Goal: Navigation & Orientation: Understand site structure

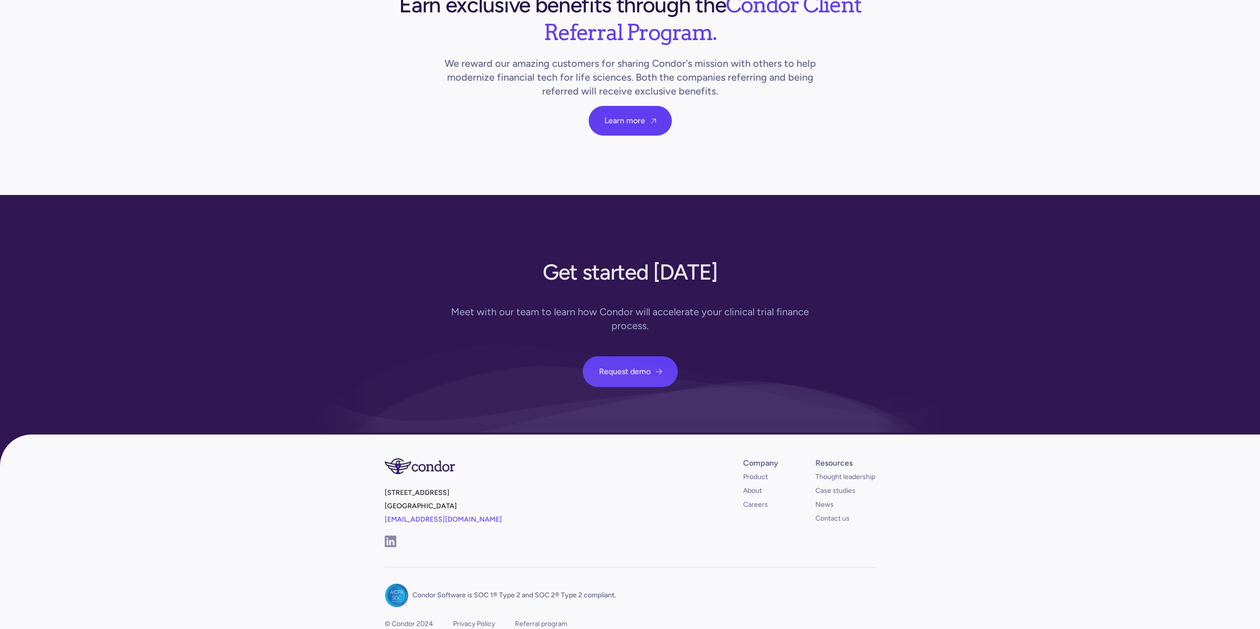
scroll to position [3414, 0]
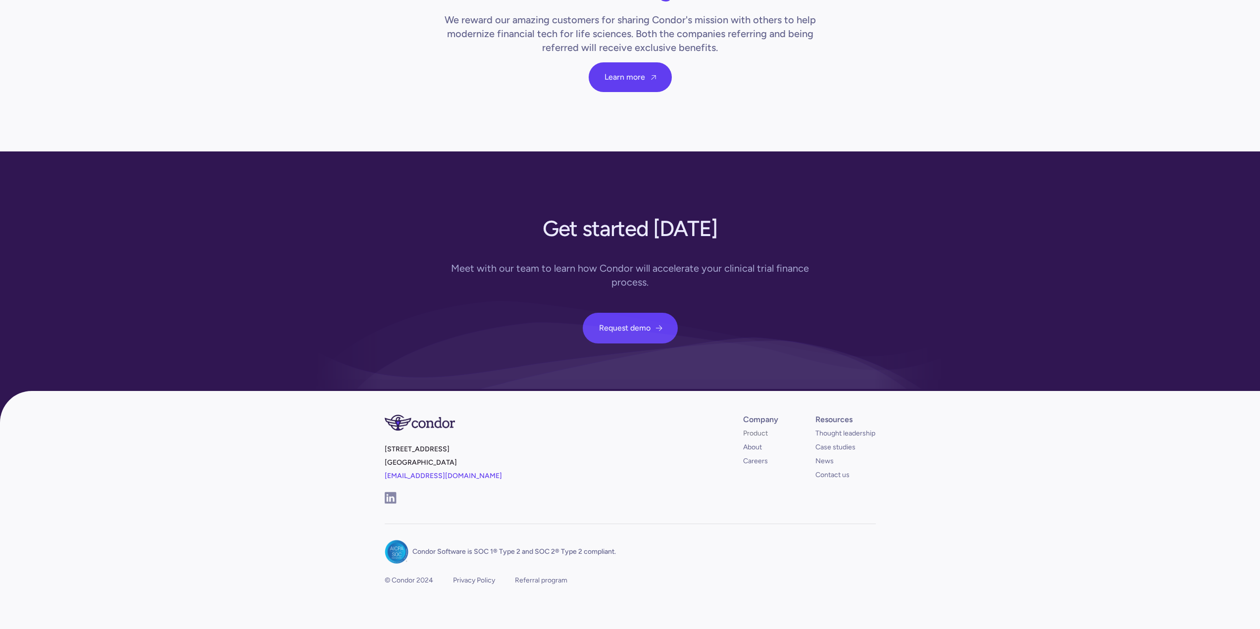
click at [748, 429] on link "Product" at bounding box center [755, 434] width 25 height 10
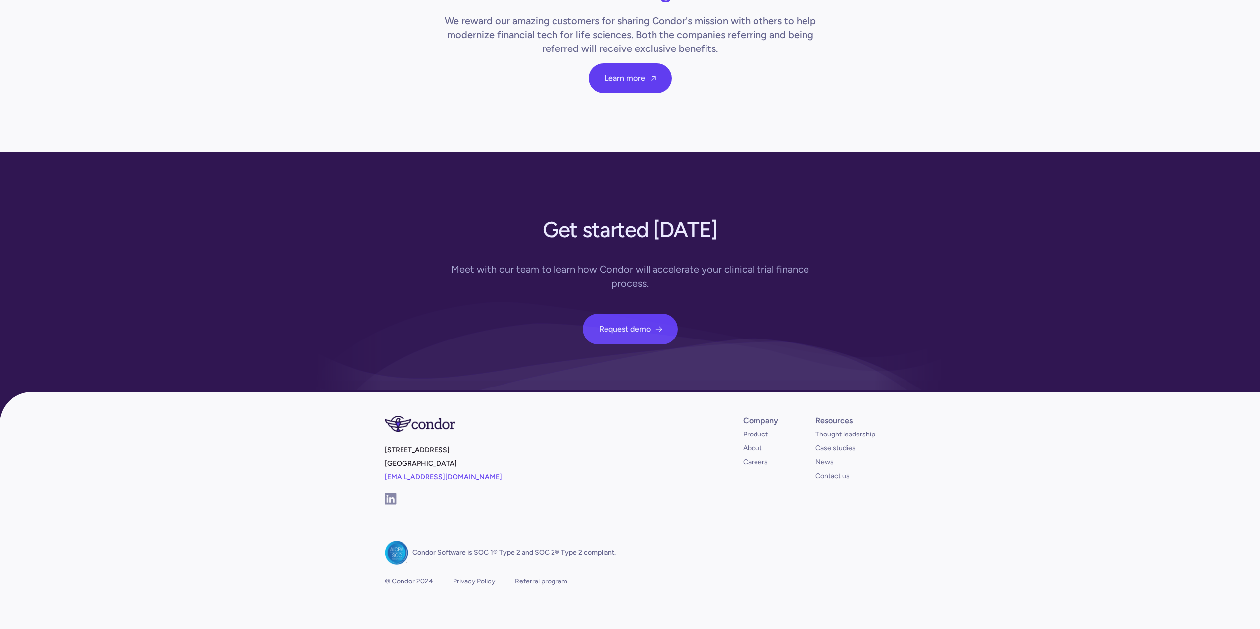
click at [1048, 449] on footer "[STREET_ADDRESS] [EMAIL_ADDRESS][DOMAIN_NAME] Company Product About Careers Res…" at bounding box center [630, 519] width 1260 height 254
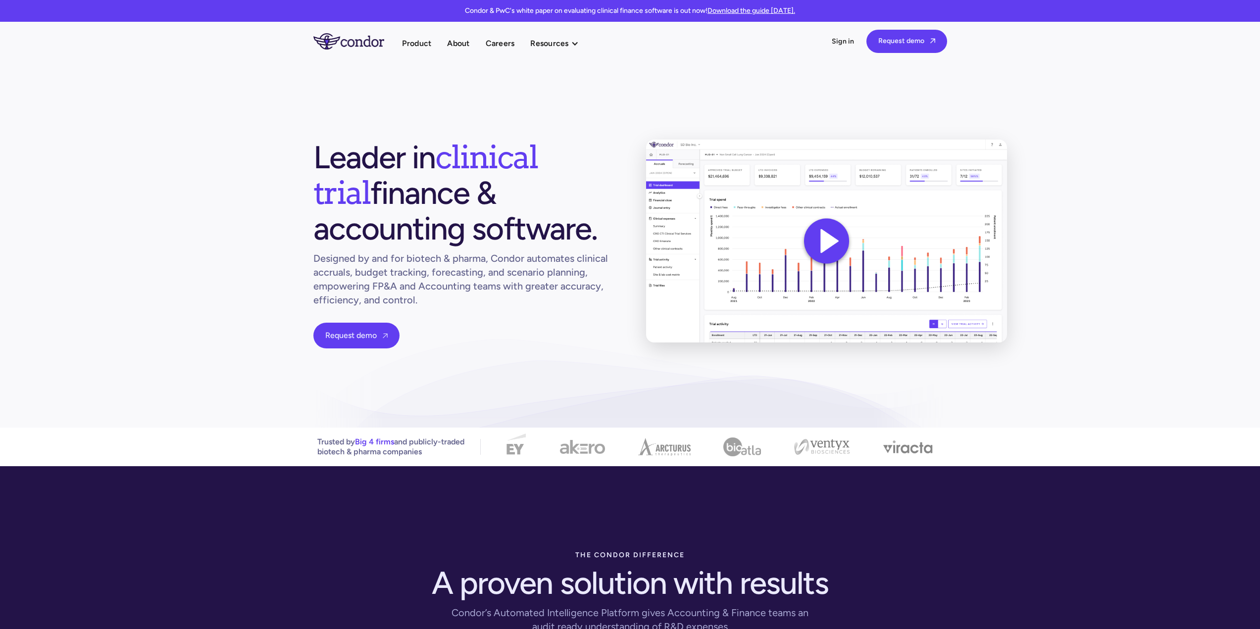
drag, startPoint x: 315, startPoint y: 156, endPoint x: 454, endPoint y: 221, distance: 153.3
click at [454, 221] on h1 "Leader in clinical trial finance & accounting software." at bounding box center [463, 193] width 301 height 107
click at [445, 229] on h1 "Leader in clinical trial finance & accounting software." at bounding box center [463, 193] width 301 height 107
drag, startPoint x: 438, startPoint y: 233, endPoint x: 426, endPoint y: 233, distance: 11.9
click at [426, 233] on h1 "Leader in clinical trial finance & accounting software." at bounding box center [463, 193] width 301 height 107
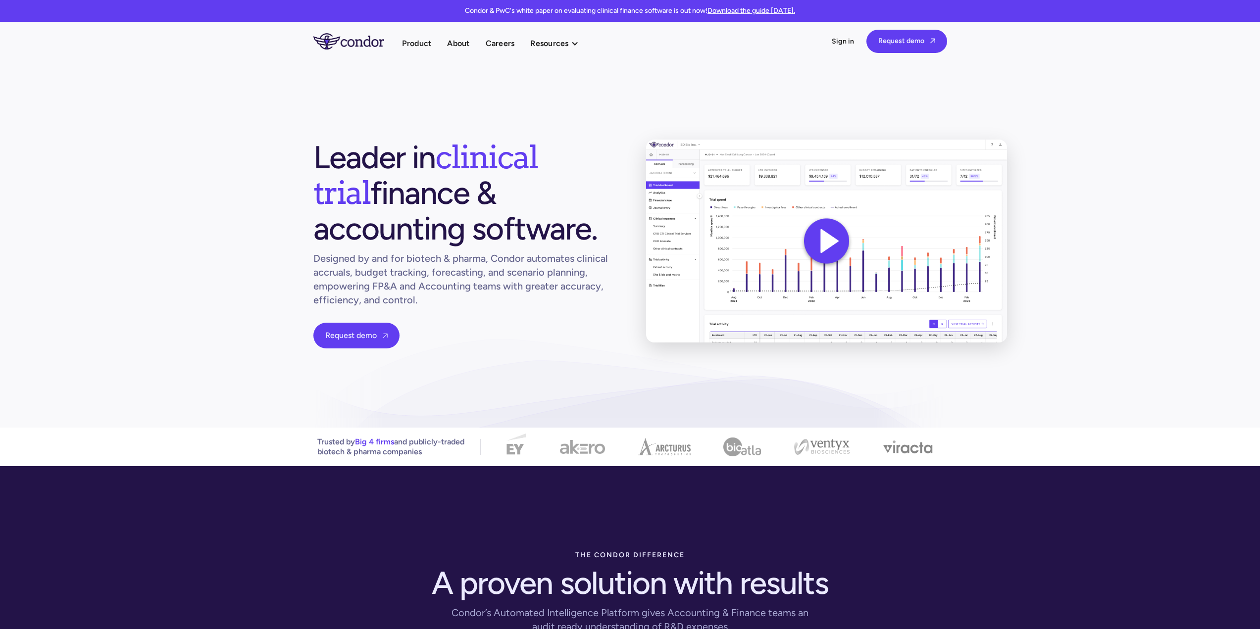
click at [387, 235] on h1 "Leader in clinical trial finance & accounting software." at bounding box center [463, 193] width 301 height 107
click at [468, 198] on h1 "Leader in clinical trial finance & accounting software." at bounding box center [463, 193] width 301 height 107
click at [380, 203] on h1 "Leader in clinical trial finance & accounting software." at bounding box center [463, 193] width 301 height 107
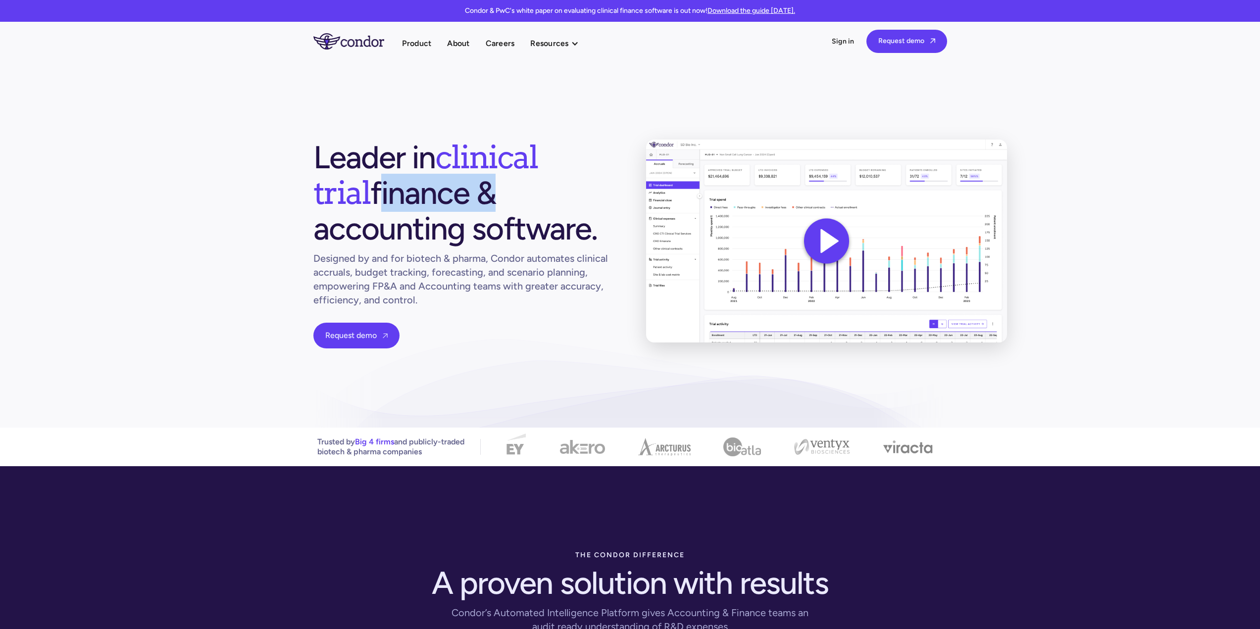
click at [380, 203] on h1 "Leader in clinical trial finance & accounting software." at bounding box center [463, 193] width 301 height 107
click at [367, 171] on h1 "Leader in clinical trial finance & accounting software." at bounding box center [463, 193] width 301 height 107
click at [416, 164] on h1 "Leader in clinical trial finance & accounting software." at bounding box center [463, 193] width 301 height 107
click at [381, 164] on h1 "Leader in clinical trial finance & accounting software." at bounding box center [463, 193] width 301 height 107
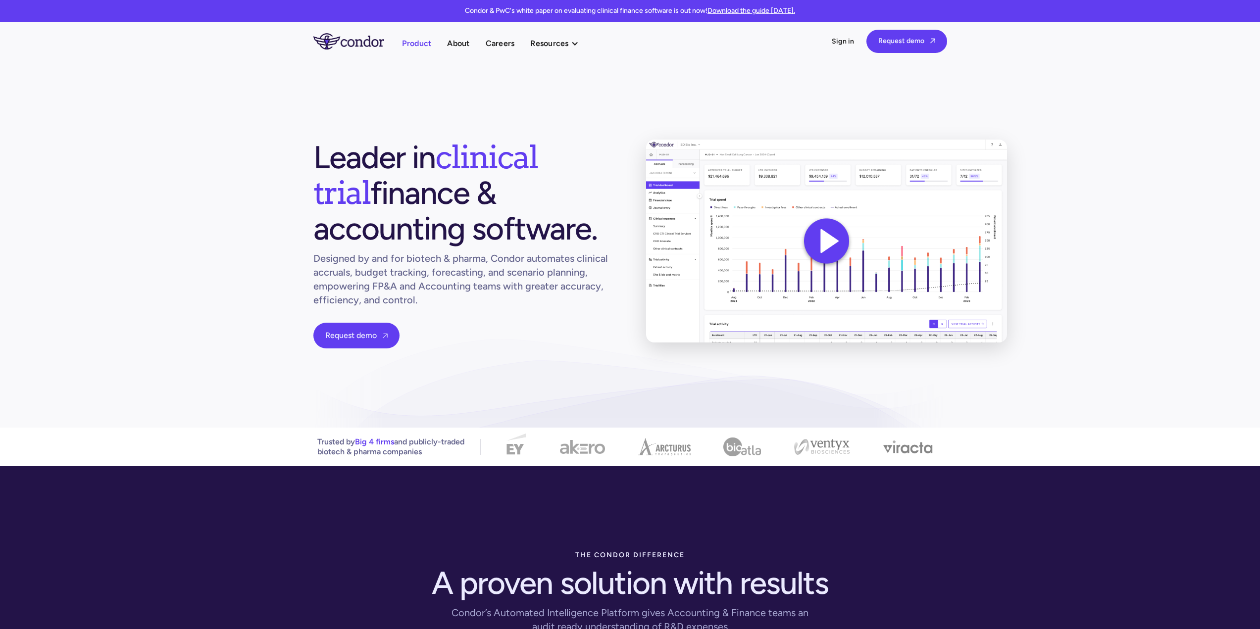
click at [418, 42] on link "Product" at bounding box center [417, 43] width 30 height 13
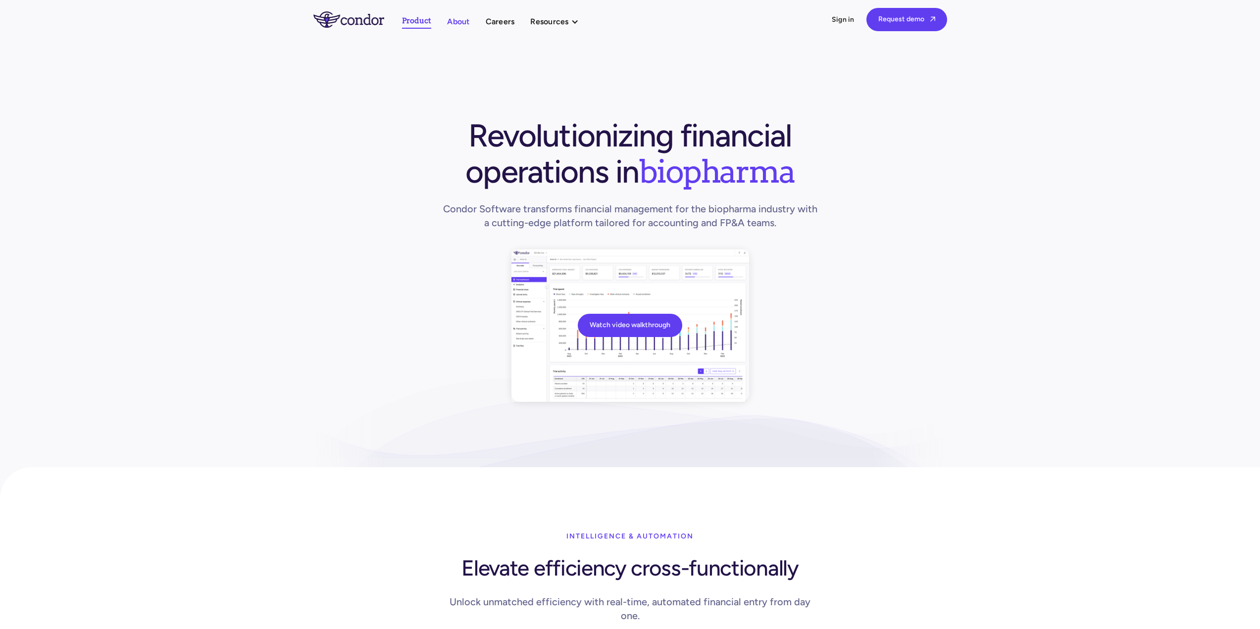
click at [464, 20] on link "About" at bounding box center [458, 21] width 22 height 13
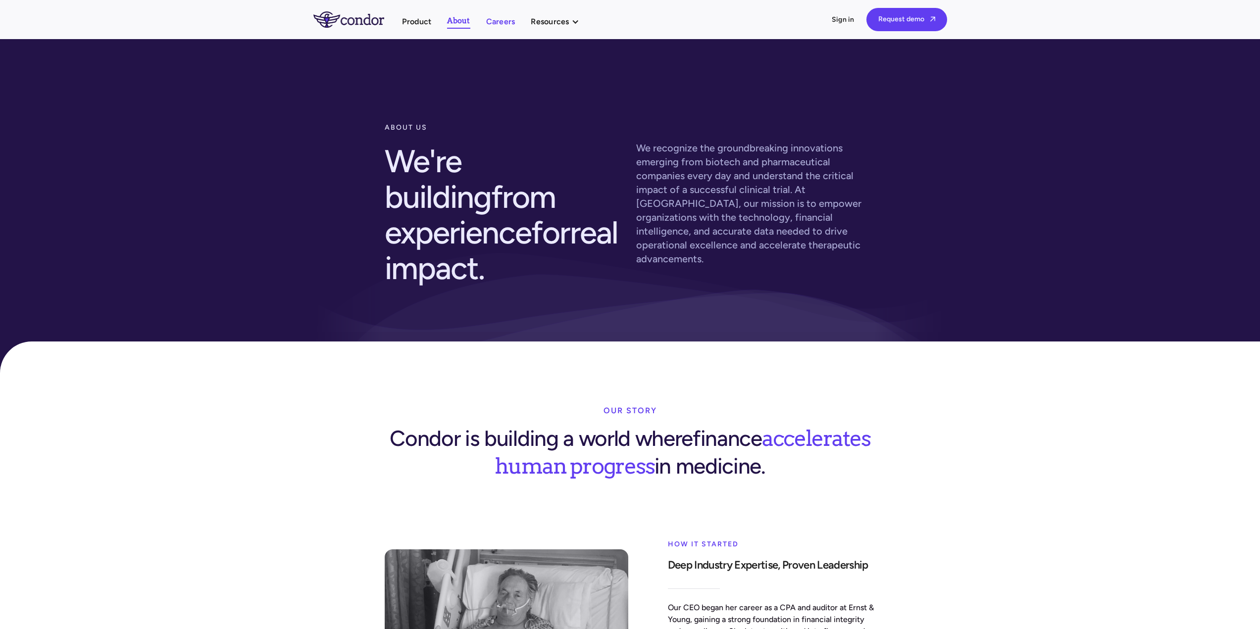
click at [490, 21] on link "Careers" at bounding box center [500, 21] width 29 height 13
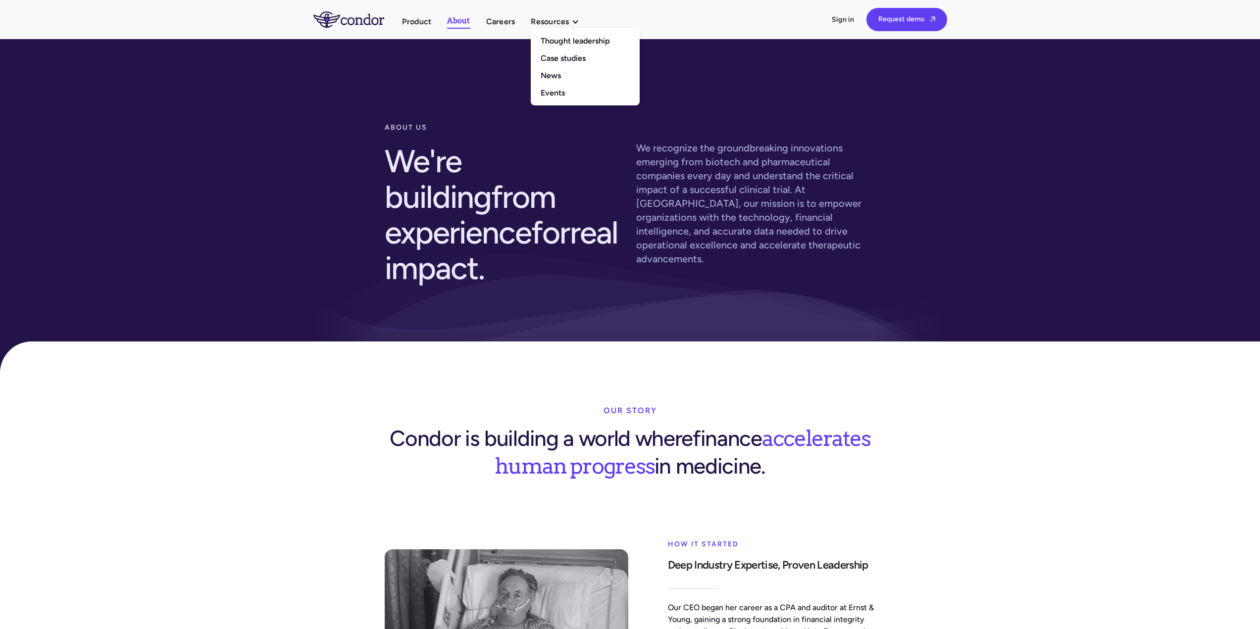
click at [577, 21] on div at bounding box center [575, 22] width 8 height 8
click at [576, 44] on link "Thought leadership" at bounding box center [585, 40] width 109 height 17
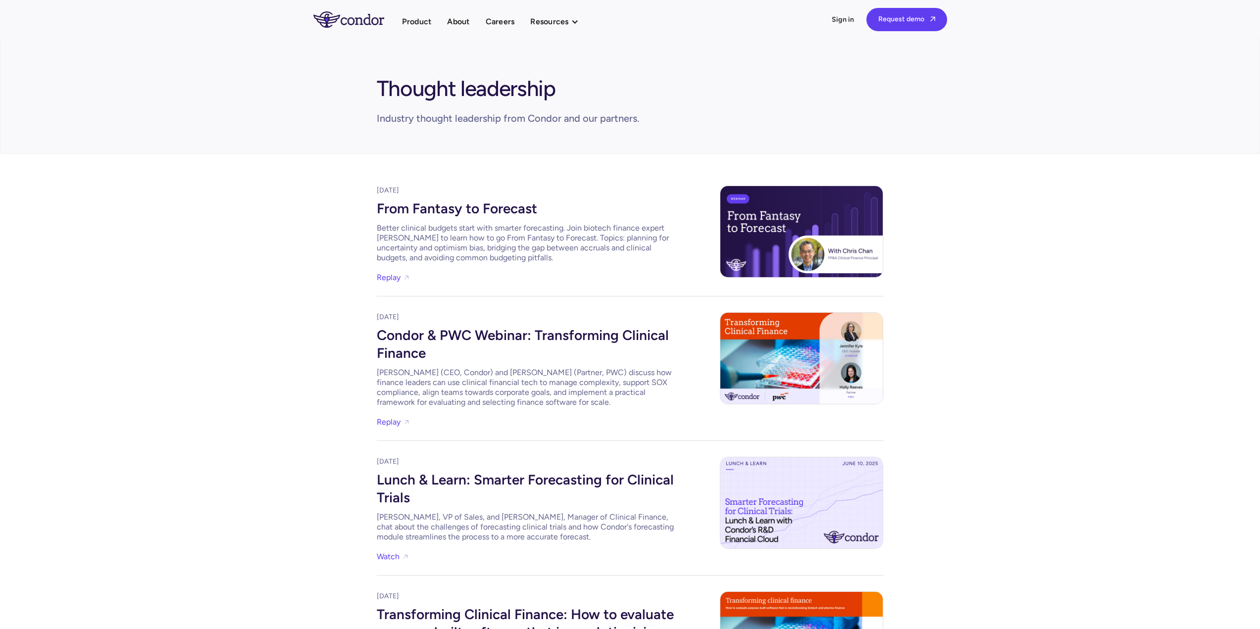
click at [259, 304] on div "August 8, 2025 From Fantasy to Forecast Better clinical budgets start with smar…" at bounding box center [630, 523] width 1260 height 739
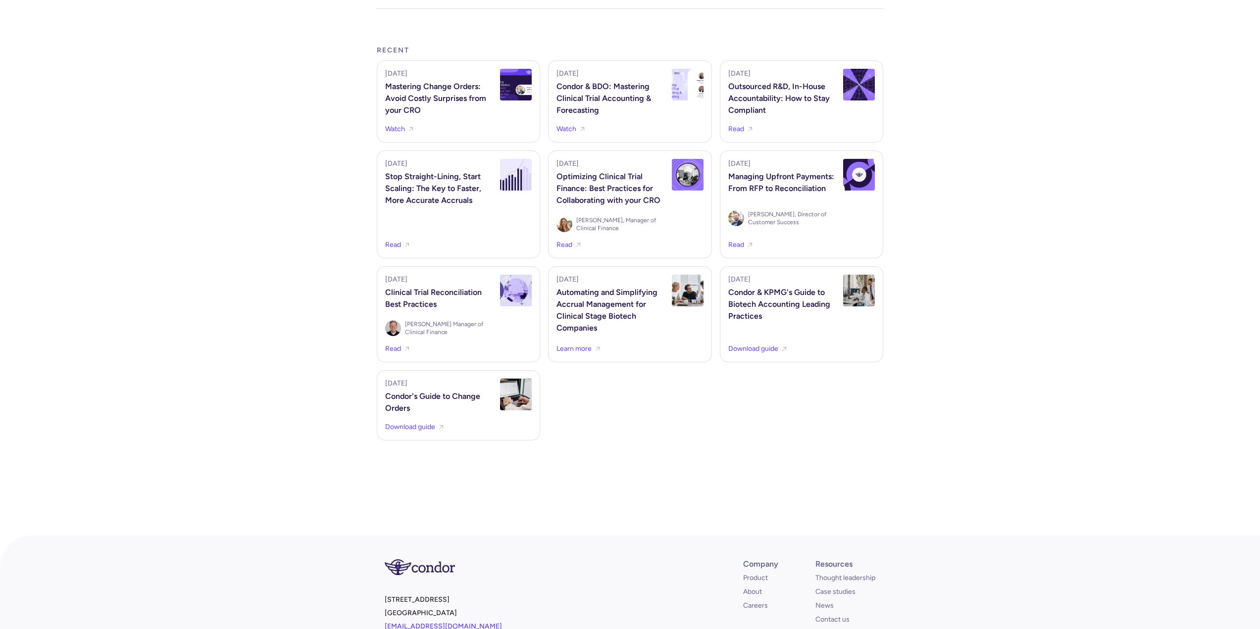
scroll to position [891, 0]
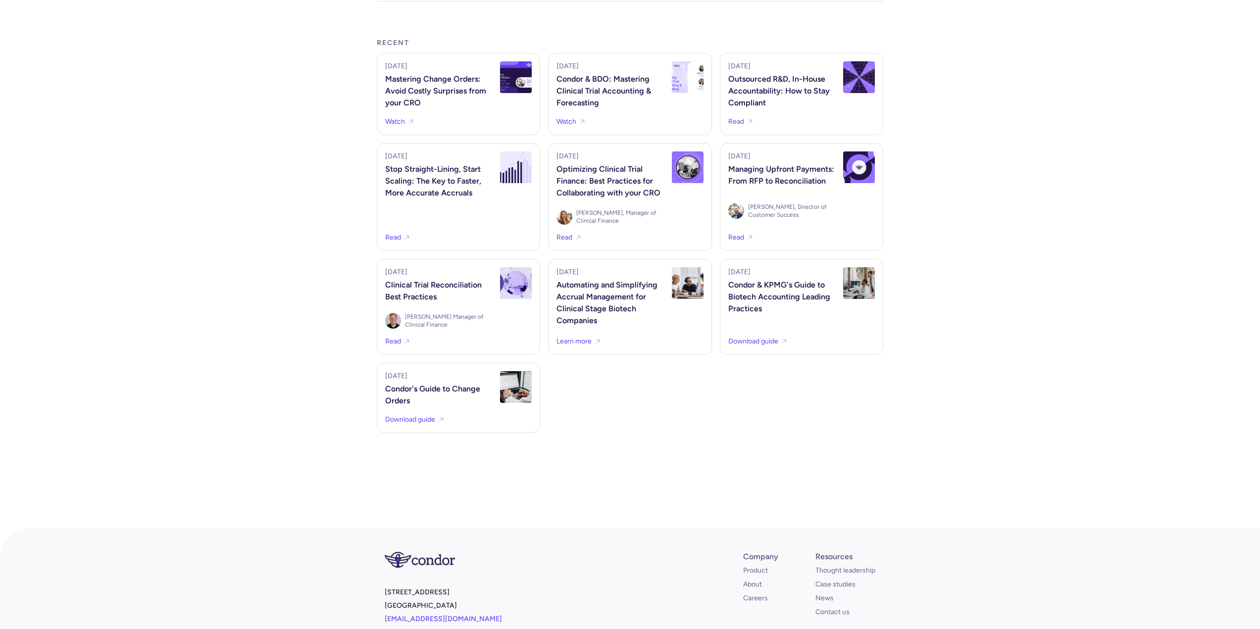
click at [769, 451] on div at bounding box center [630, 480] width 1260 height 95
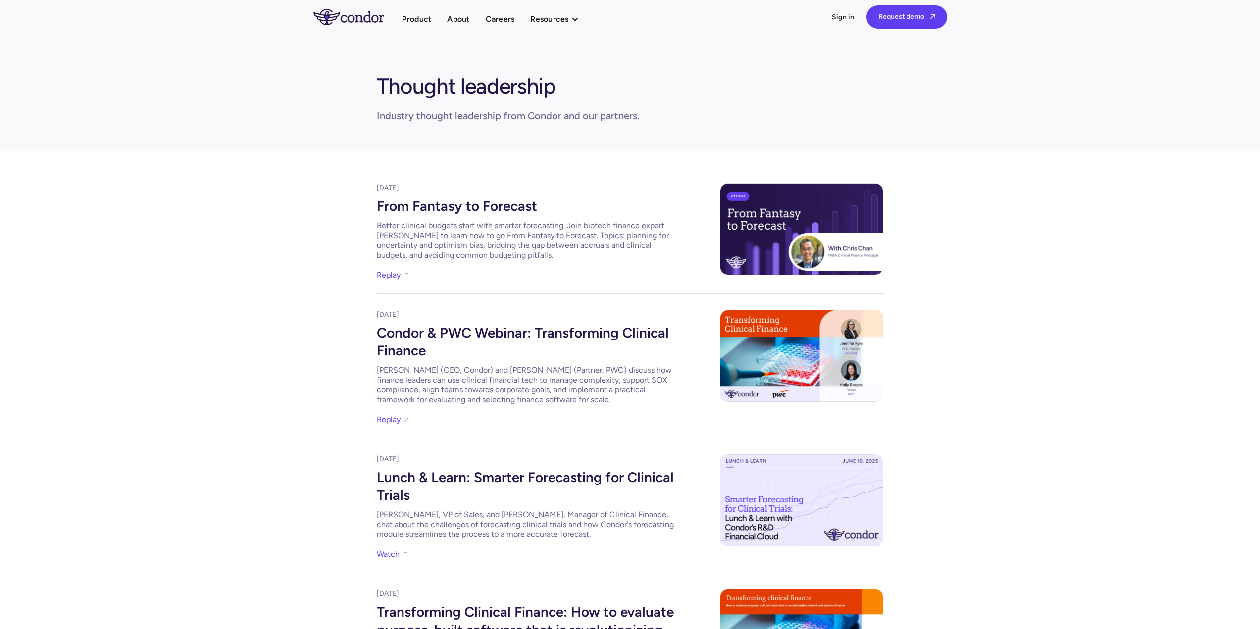
scroll to position [0, 0]
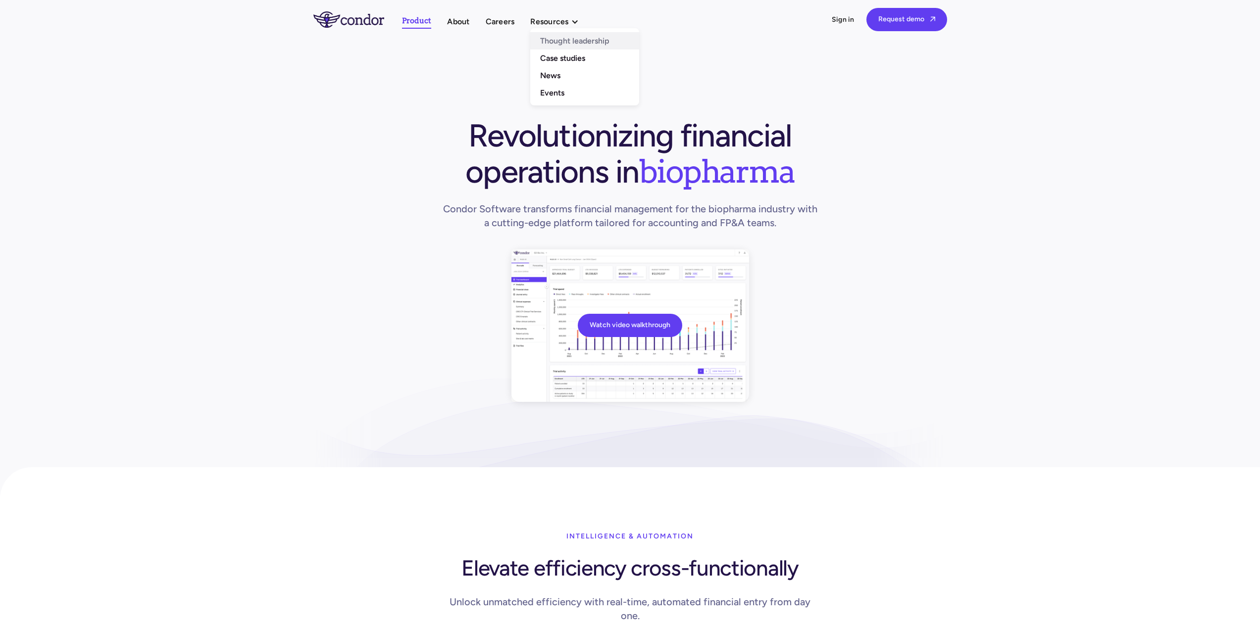
click at [599, 43] on link "Thought leadership" at bounding box center [584, 40] width 109 height 17
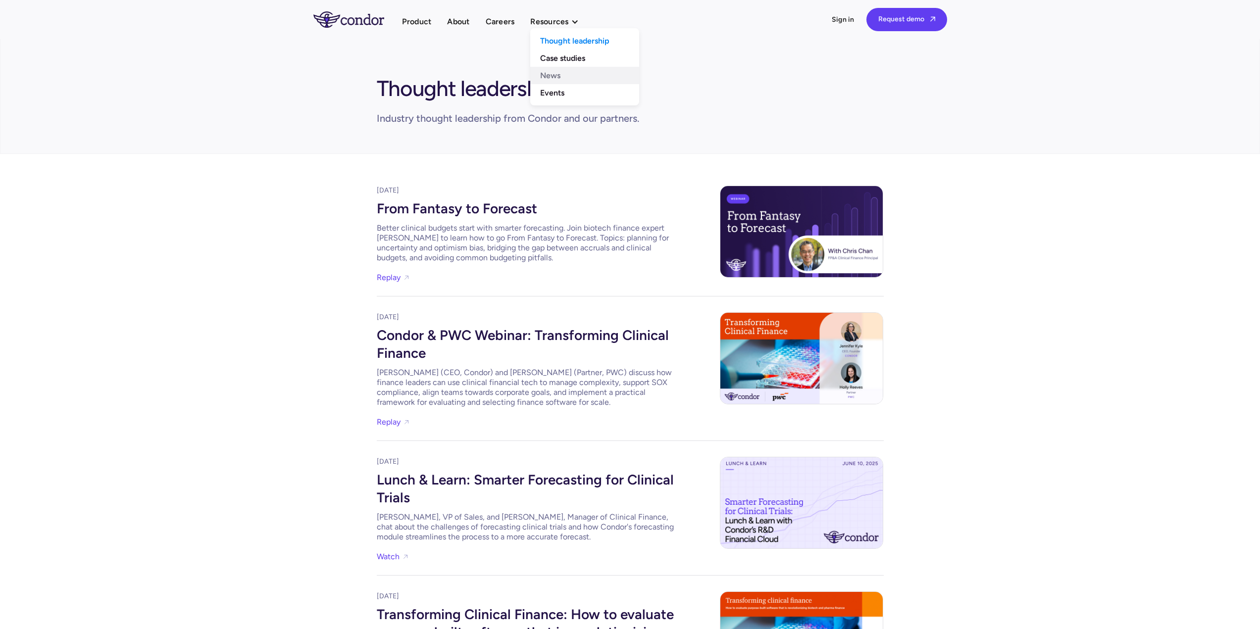
click at [576, 71] on link "News" at bounding box center [584, 75] width 109 height 17
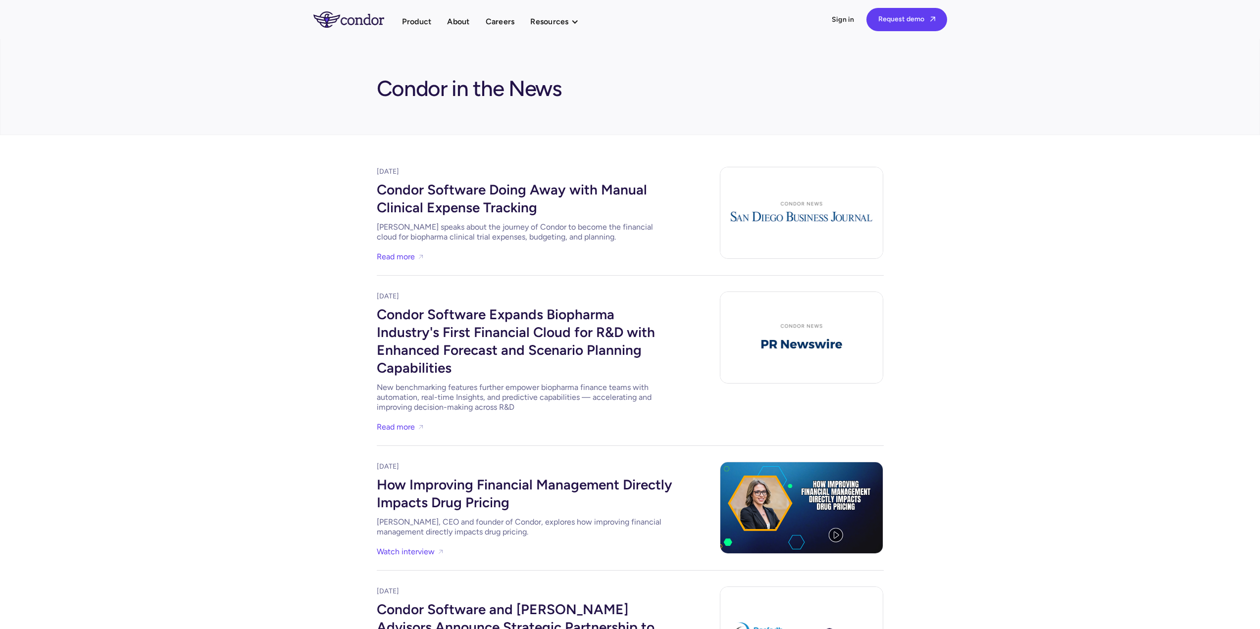
click at [726, 62] on section "Condor in the News" at bounding box center [630, 87] width 1260 height 97
click at [558, 94] on link "Events" at bounding box center [584, 92] width 109 height 17
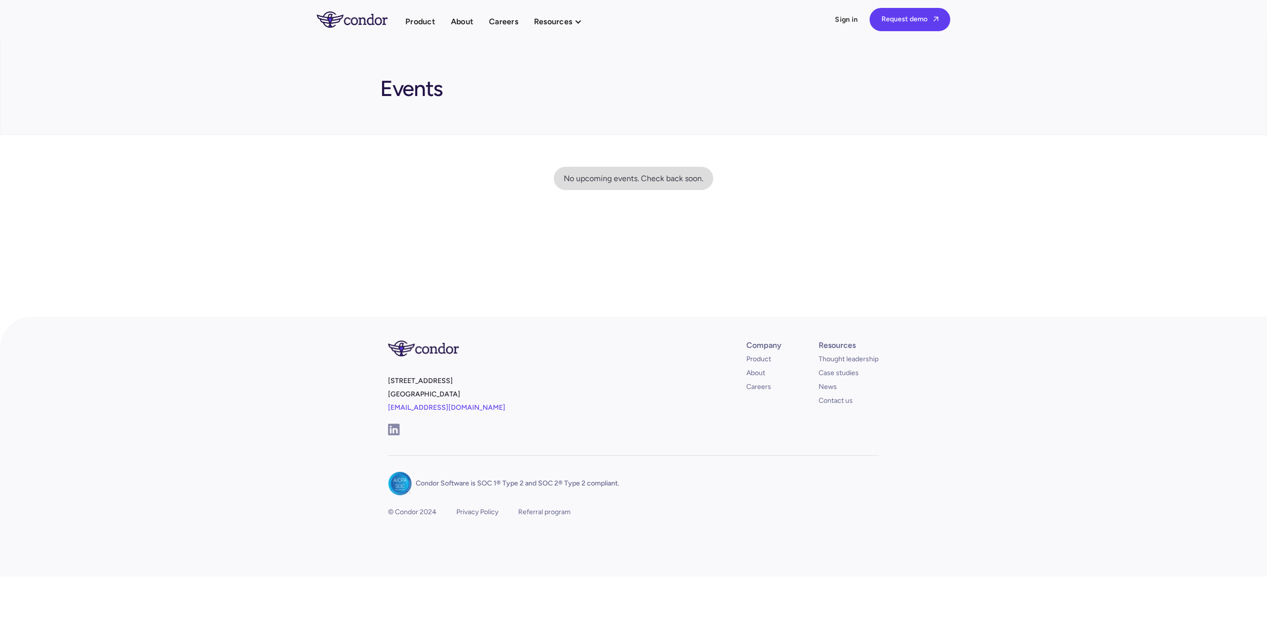
click at [354, 24] on img "home" at bounding box center [352, 19] width 71 height 16
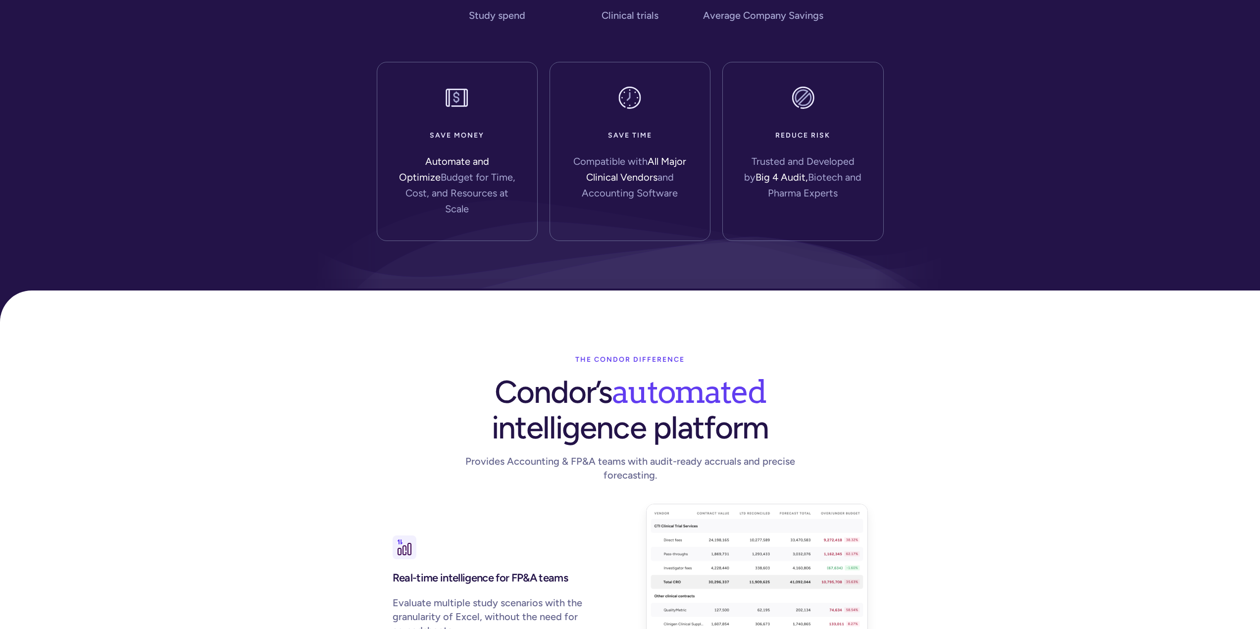
scroll to position [940, 0]
